Goal: Task Accomplishment & Management: Use online tool/utility

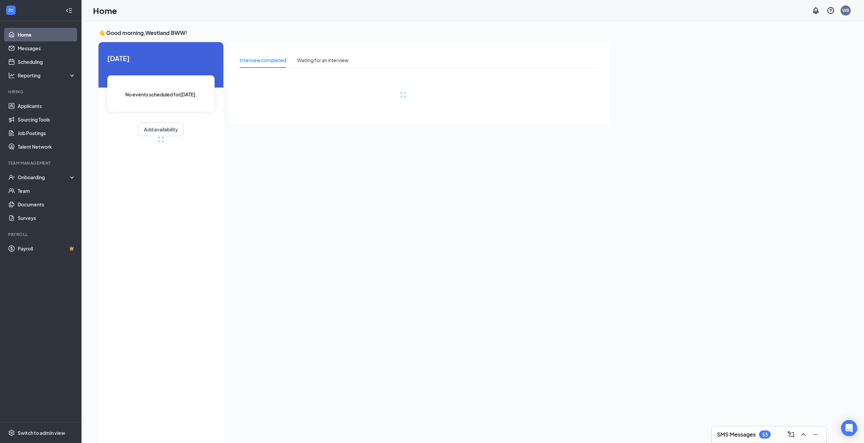
click at [170, 175] on div "Today No events scheduled for today . Add availability" at bounding box center [160, 244] width 125 height 404
click at [40, 64] on link "Scheduling" at bounding box center [47, 62] width 58 height 14
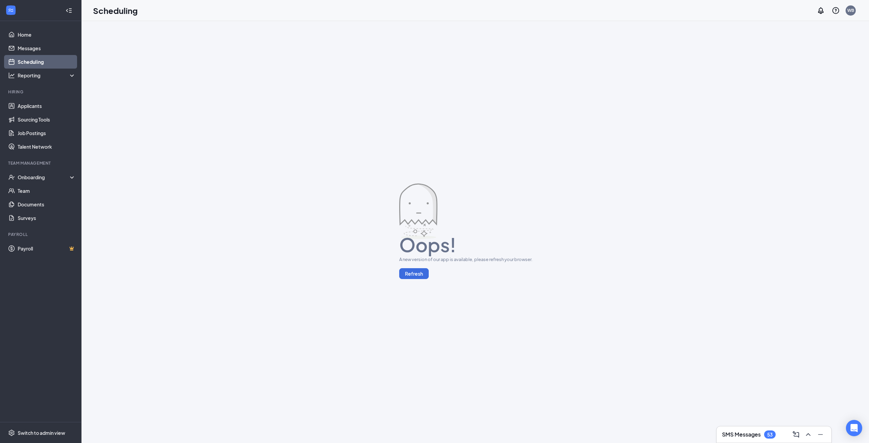
click at [532, 346] on div "Oops! A new version of our app is available, please refresh your browser. Refre…" at bounding box center [476, 232] width 788 height 422
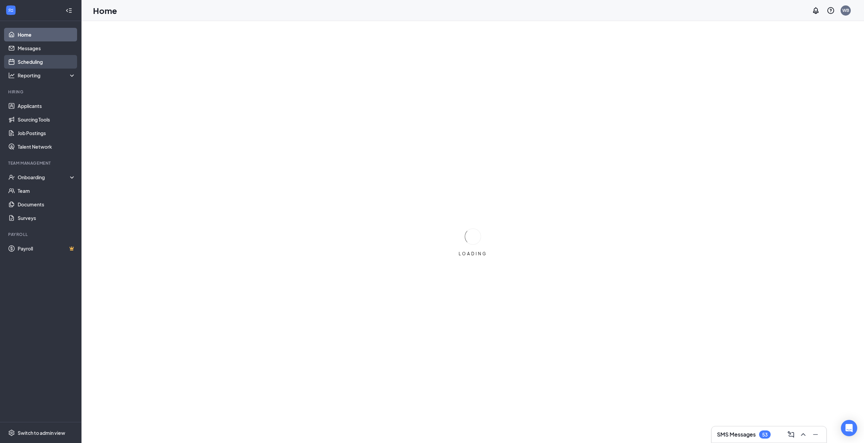
click at [31, 62] on link "Scheduling" at bounding box center [47, 62] width 58 height 14
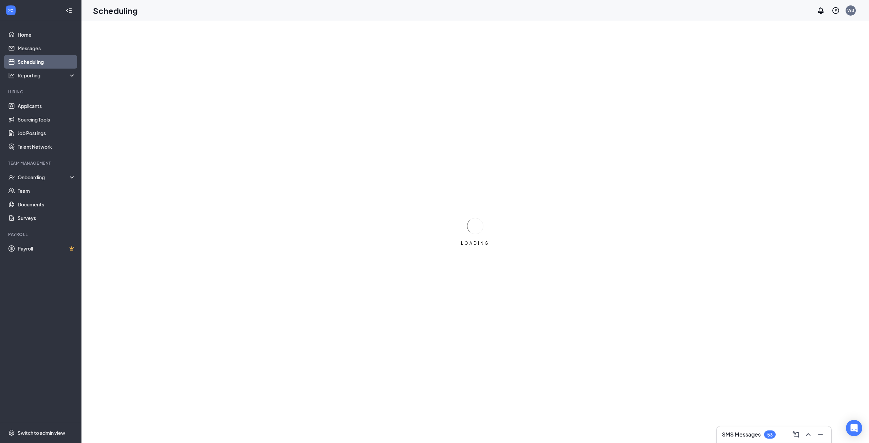
click at [624, 383] on div "LOADING" at bounding box center [476, 232] width 788 height 422
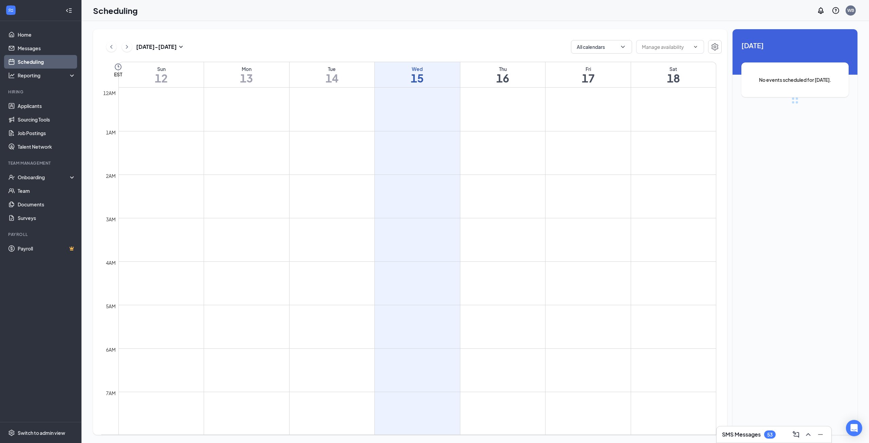
scroll to position [334, 0]
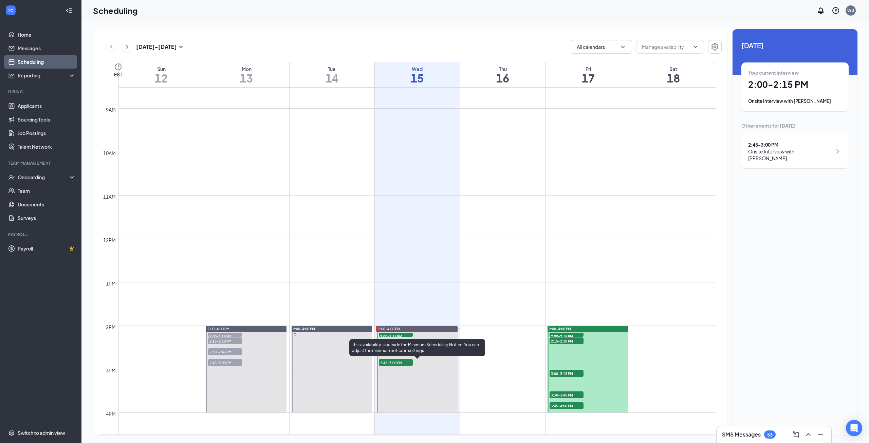
scroll to position [402, 0]
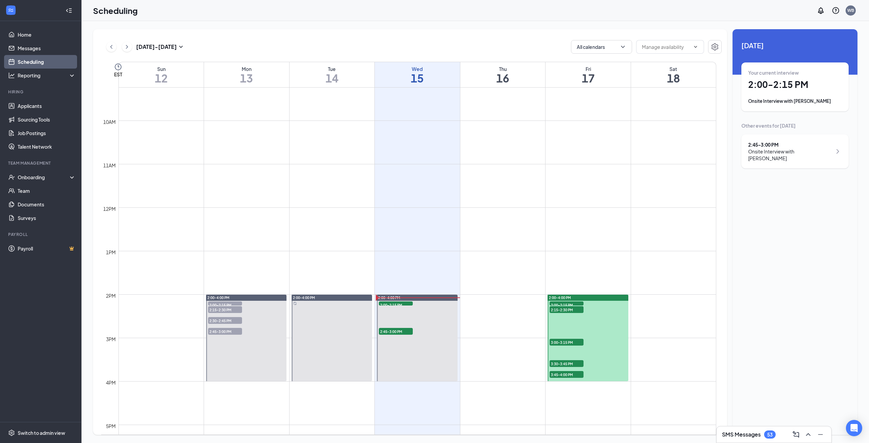
click at [794, 99] on div "Onsite Interview with [PERSON_NAME]" at bounding box center [796, 101] width 94 height 7
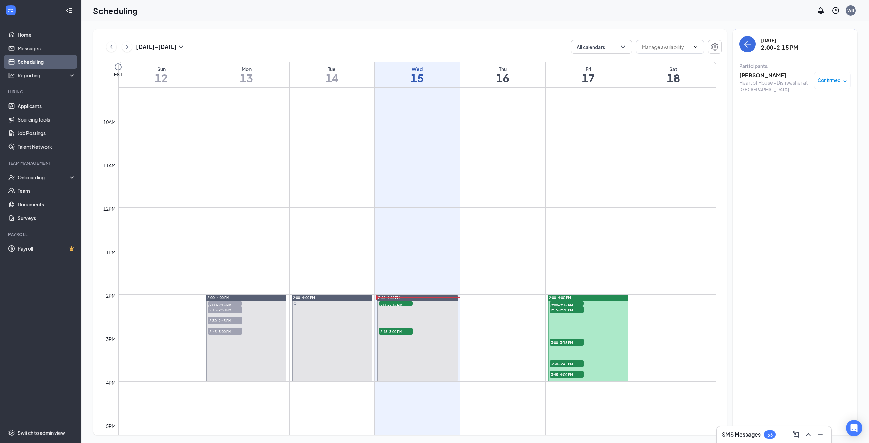
click at [748, 76] on h3 "[PERSON_NAME]" at bounding box center [775, 75] width 71 height 7
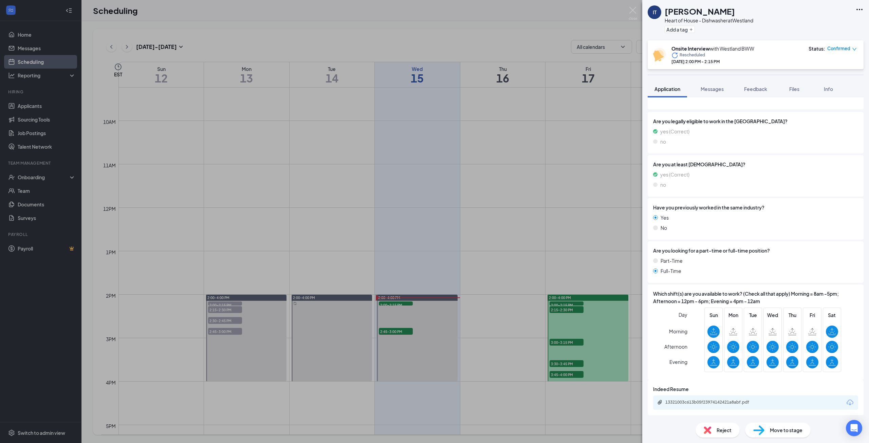
scroll to position [86, 0]
click at [698, 403] on div "13321003c613b05f23974142421a8abf.pdf" at bounding box center [713, 401] width 95 height 5
